Goal: Task Accomplishment & Management: Use online tool/utility

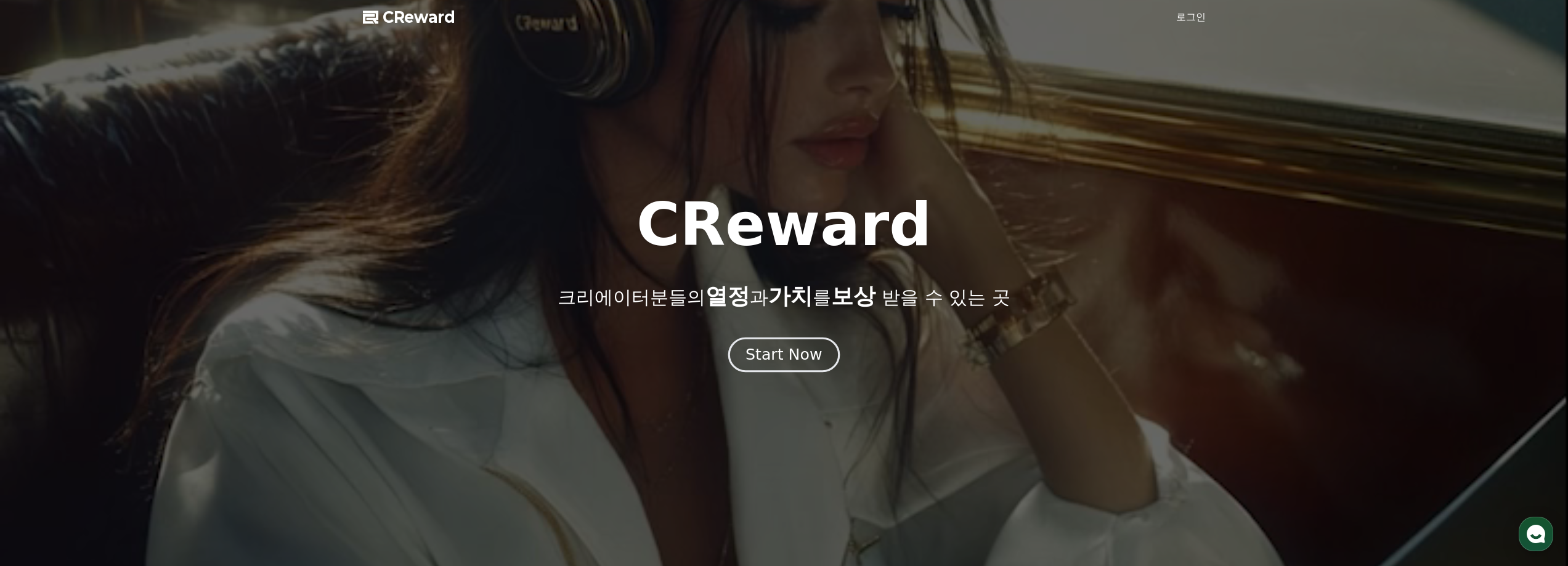
click at [777, 361] on div "Start Now" at bounding box center [783, 355] width 76 height 21
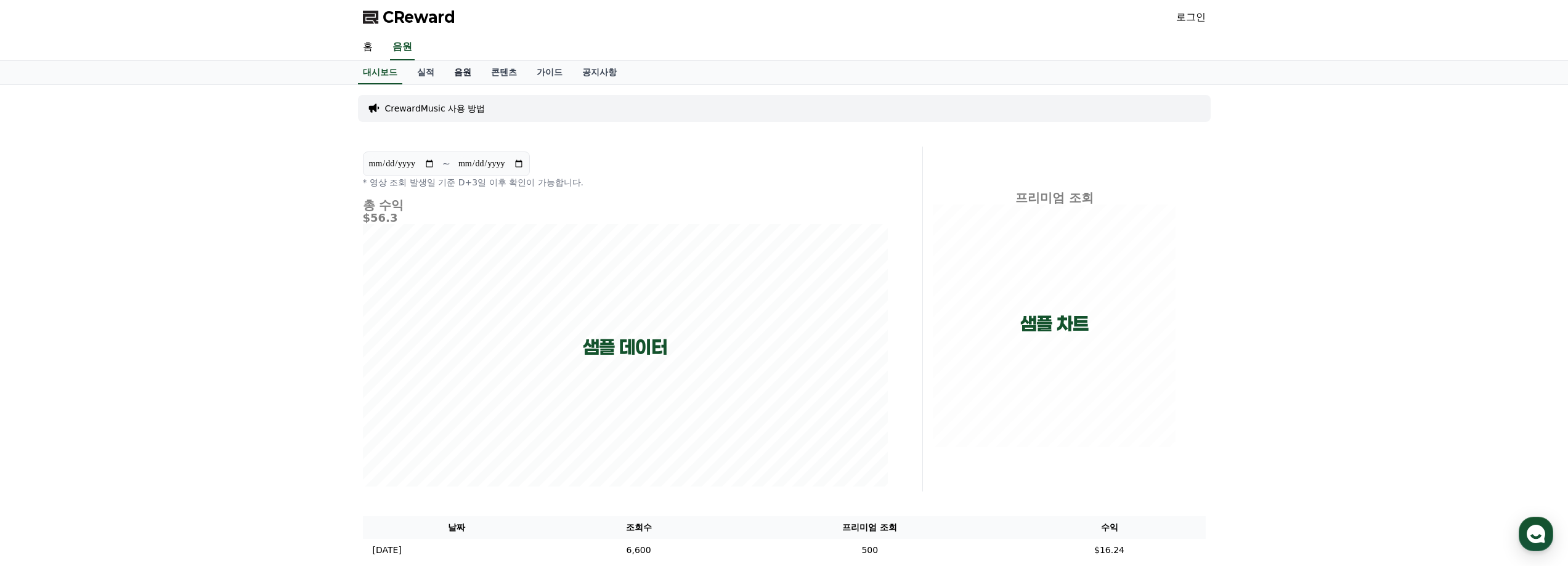
click at [453, 71] on link "음원" at bounding box center [462, 72] width 37 height 23
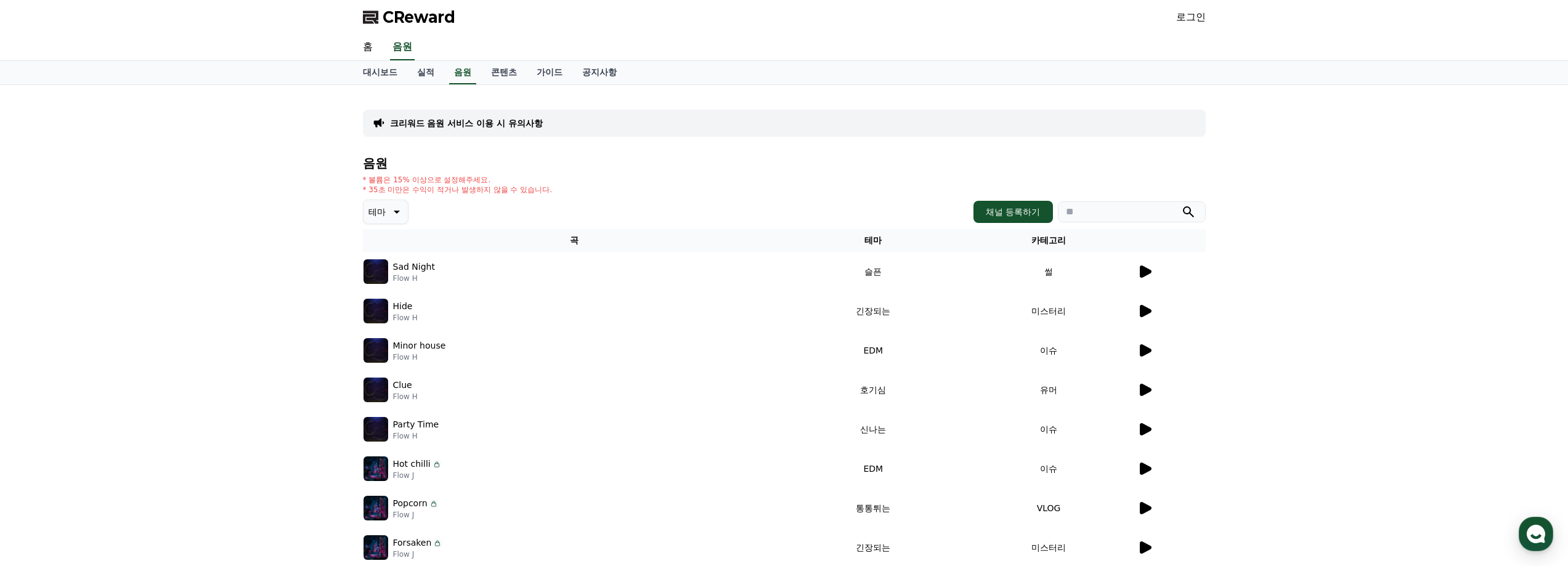
click at [1164, 311] on div at bounding box center [1171, 311] width 68 height 15
click at [1153, 311] on div at bounding box center [1171, 311] width 68 height 15
click at [1148, 311] on icon at bounding box center [1145, 311] width 12 height 13
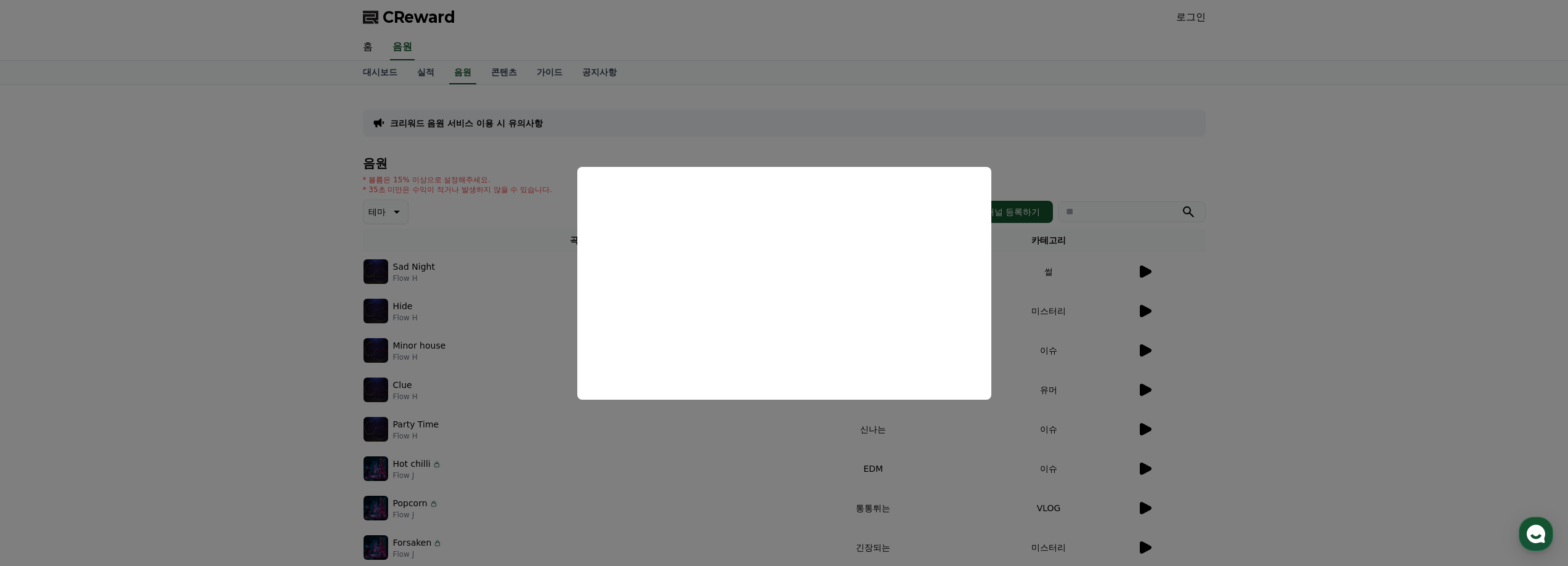
click at [1257, 263] on button "close modal" at bounding box center [784, 283] width 1568 height 566
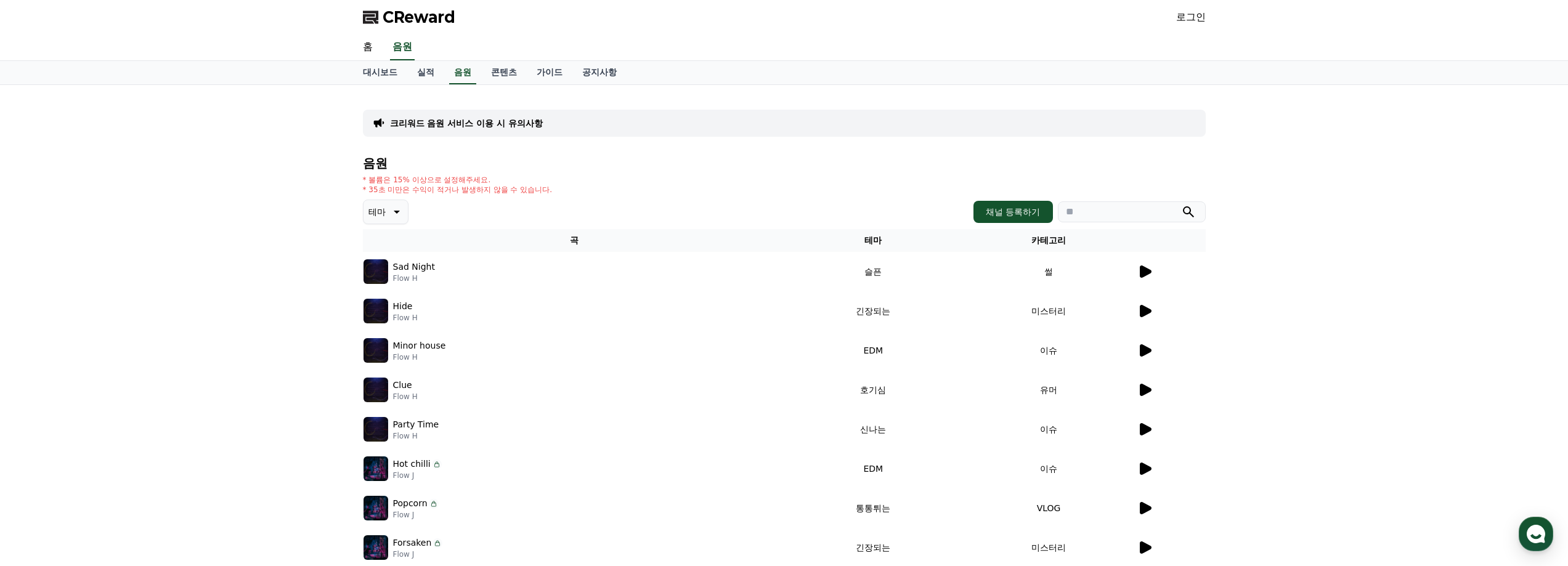
click at [1150, 270] on icon at bounding box center [1144, 271] width 15 height 15
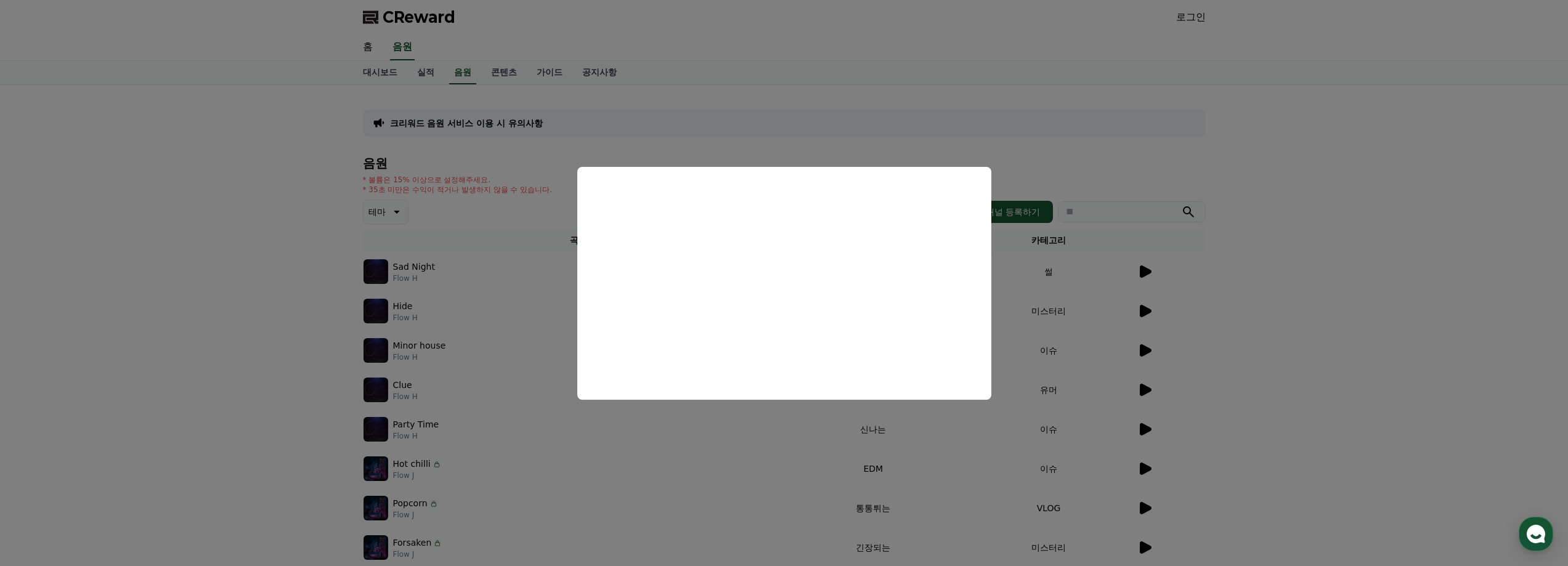
click at [1271, 132] on button "close modal" at bounding box center [784, 283] width 1568 height 566
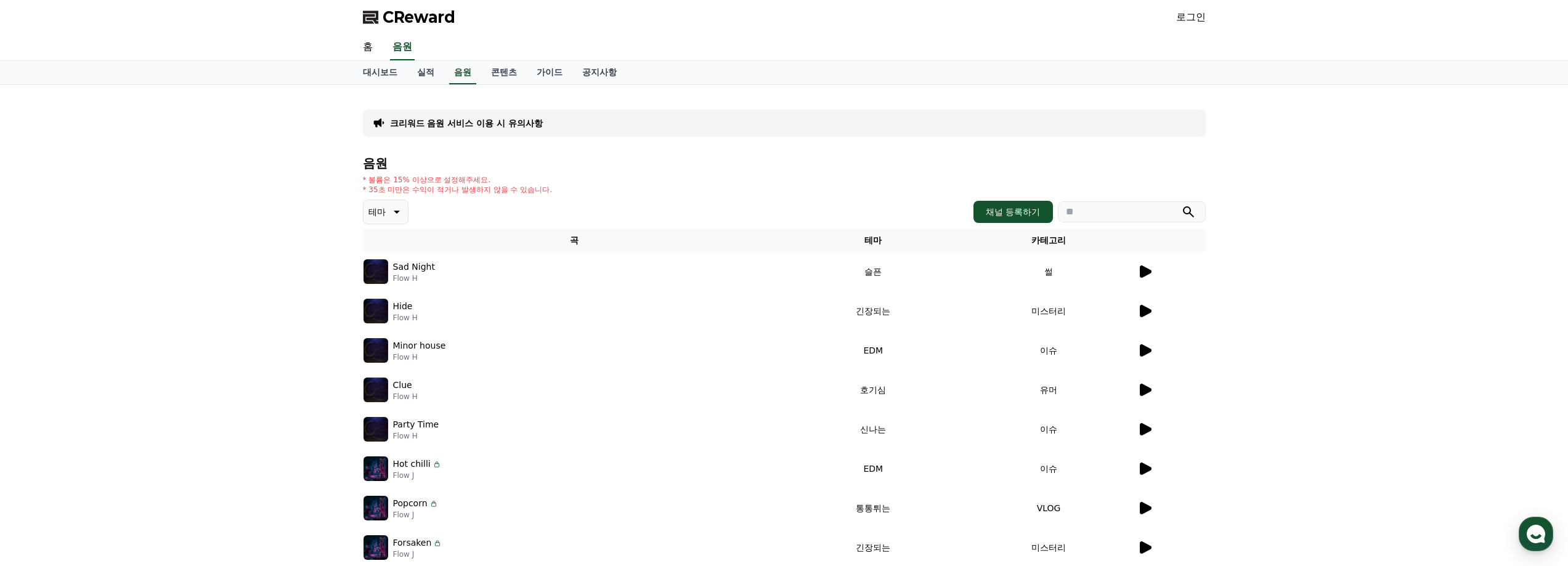
click at [1132, 350] on td "이슈" at bounding box center [1049, 351] width 176 height 39
click at [1138, 350] on icon at bounding box center [1144, 350] width 15 height 15
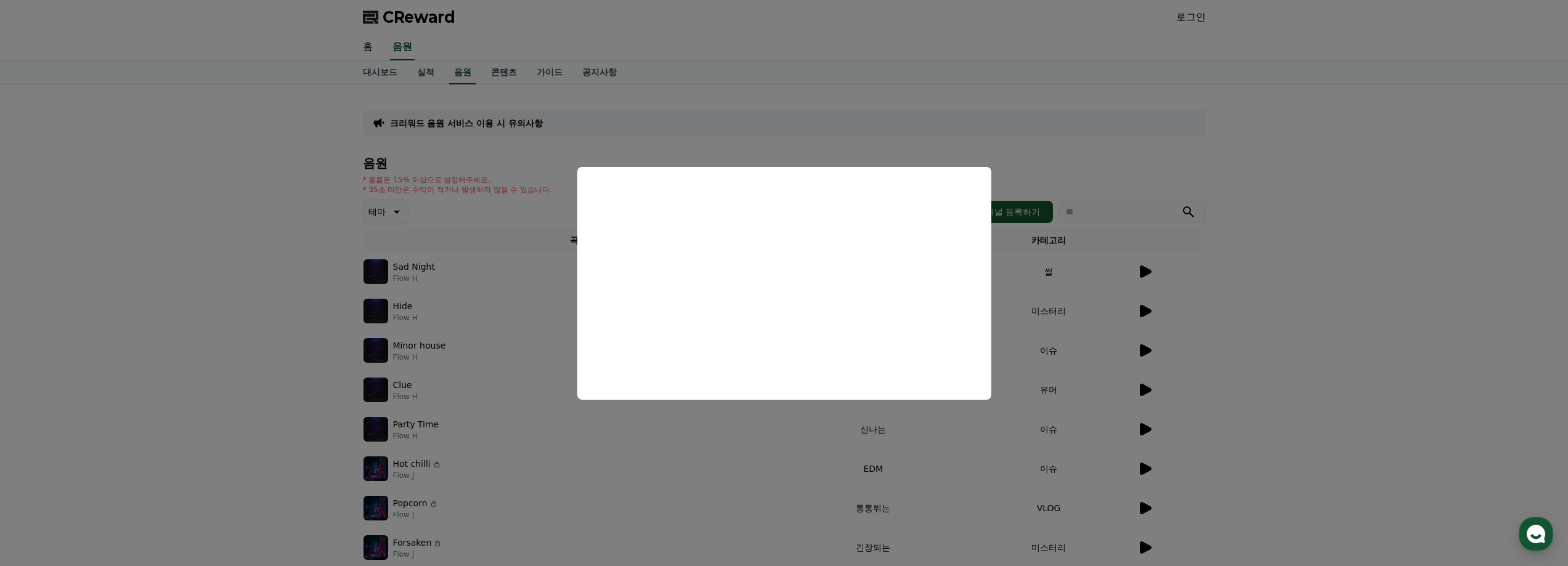
click at [1351, 280] on button "close modal" at bounding box center [784, 283] width 1568 height 566
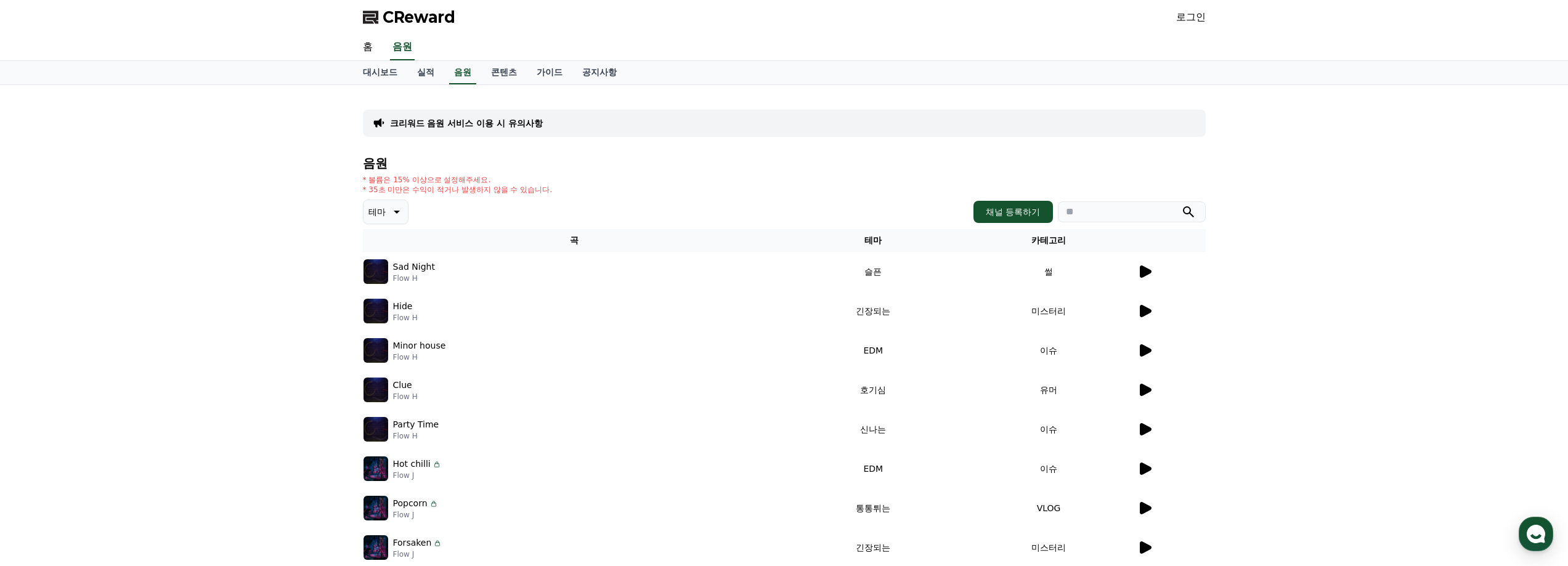
click at [1146, 427] on icon at bounding box center [1145, 430] width 12 height 13
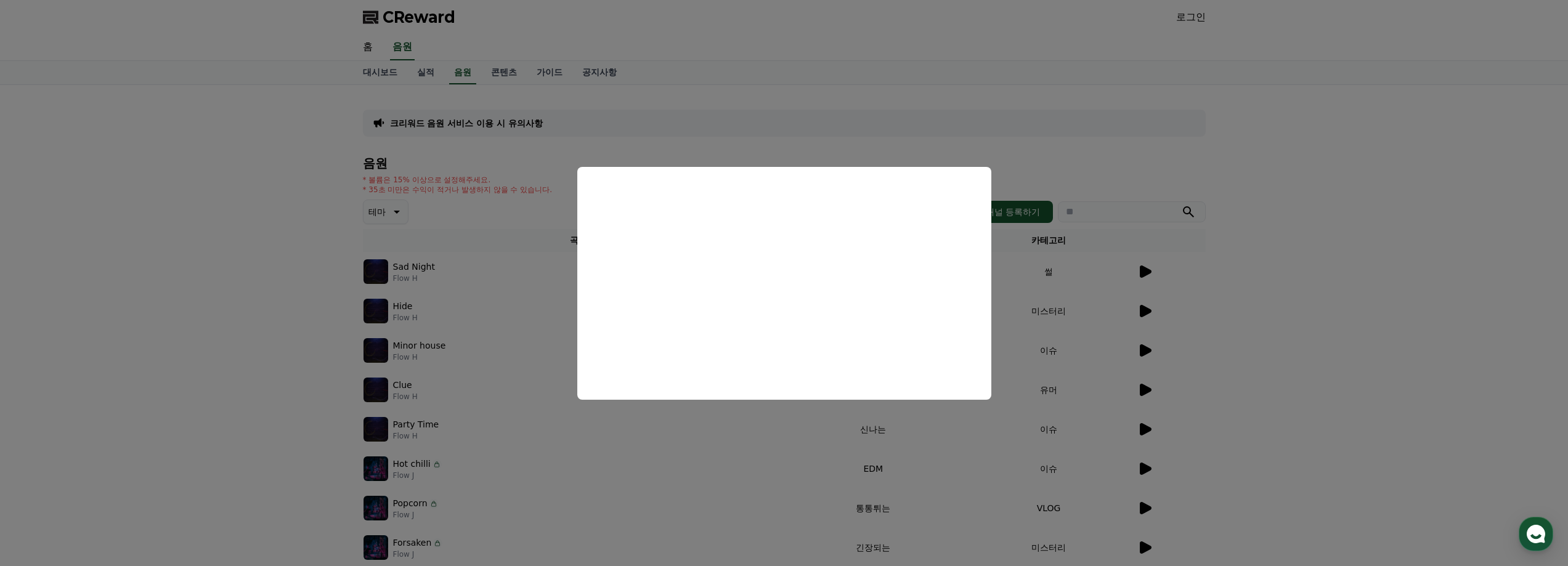
click at [1338, 216] on button "close modal" at bounding box center [784, 283] width 1568 height 566
